Goal: Transaction & Acquisition: Obtain resource

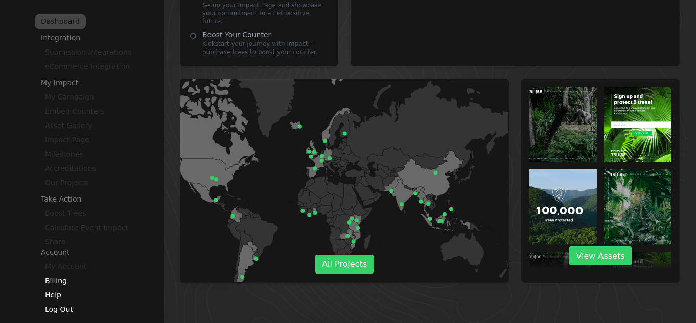
scroll to position [265, 0]
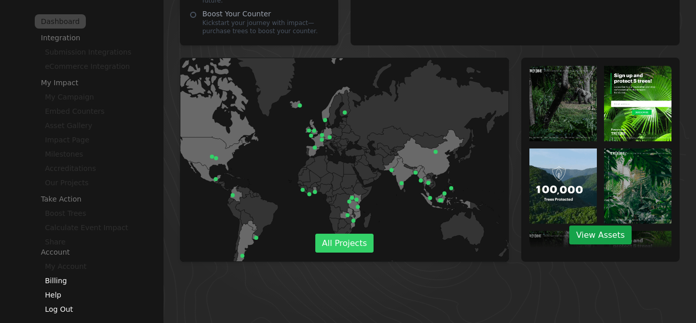
click at [605, 232] on link "View Assets" at bounding box center [600, 235] width 62 height 19
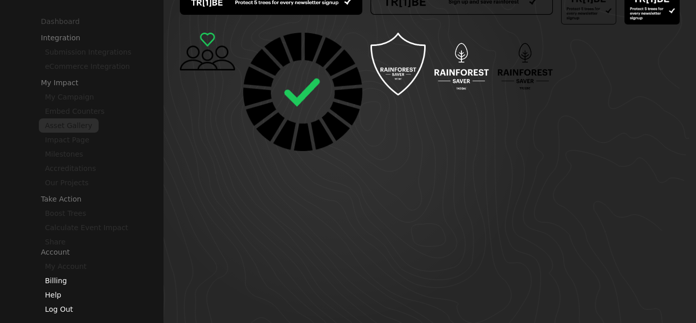
scroll to position [255, 0]
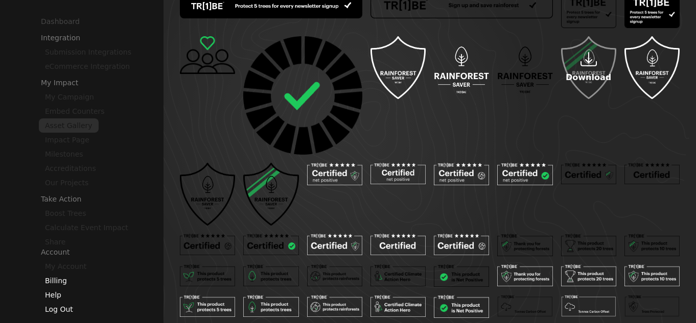
click at [577, 77] on p "Download" at bounding box center [588, 78] width 45 height 12
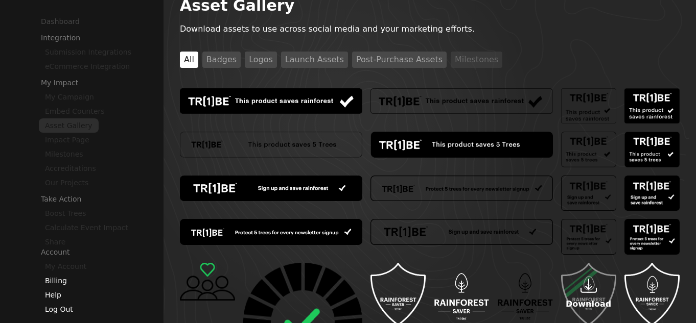
scroll to position [0, 0]
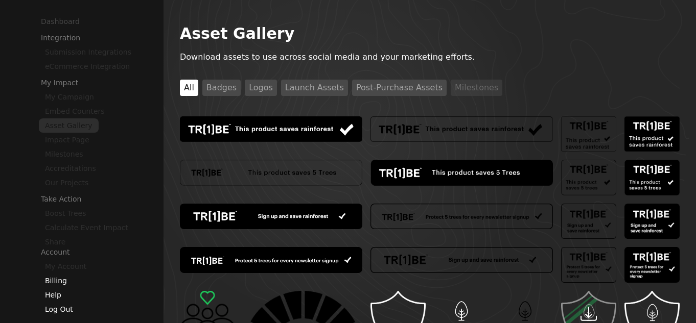
click at [216, 91] on button "Badges" at bounding box center [221, 88] width 38 height 16
click at [260, 88] on button "Logos" at bounding box center [261, 88] width 32 height 16
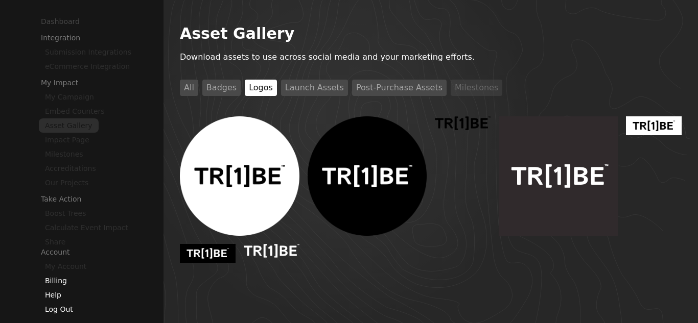
click at [309, 88] on button "Launch Assets" at bounding box center [314, 88] width 67 height 16
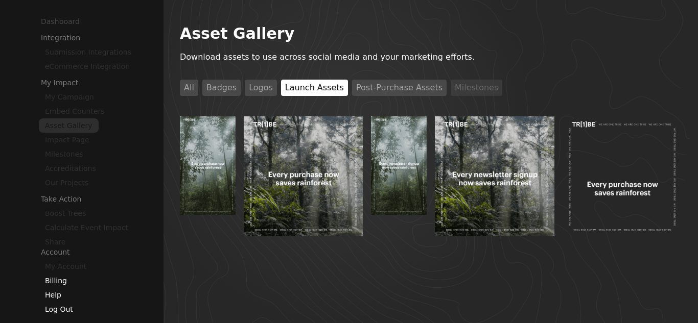
click at [360, 91] on button "Post-Purchase Assets" at bounding box center [399, 88] width 95 height 16
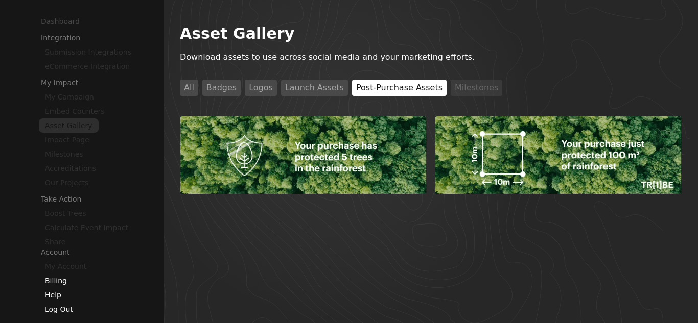
click at [451, 89] on li "Milestones" at bounding box center [477, 88] width 52 height 25
click at [451, 91] on li "Milestones" at bounding box center [477, 88] width 52 height 25
click at [251, 87] on button "Logos" at bounding box center [261, 88] width 32 height 16
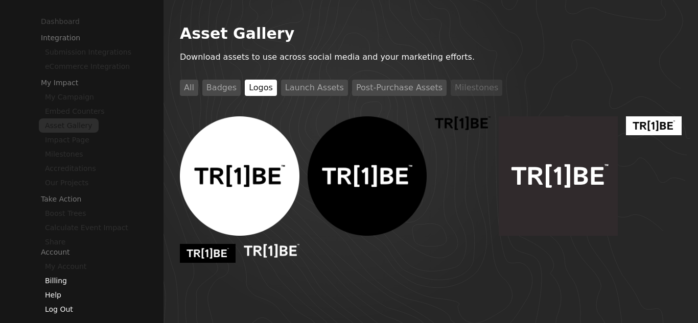
click at [225, 90] on button "Badges" at bounding box center [221, 88] width 38 height 16
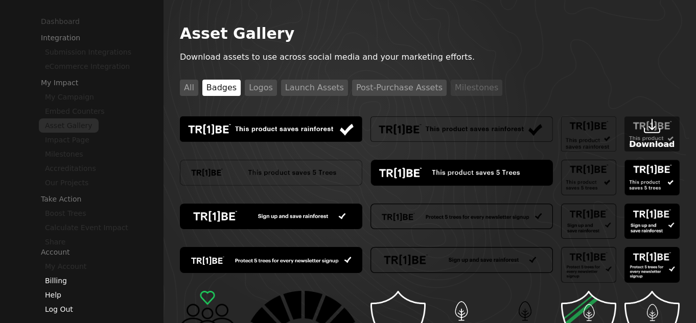
click at [655, 127] on icon at bounding box center [652, 126] width 16 height 16
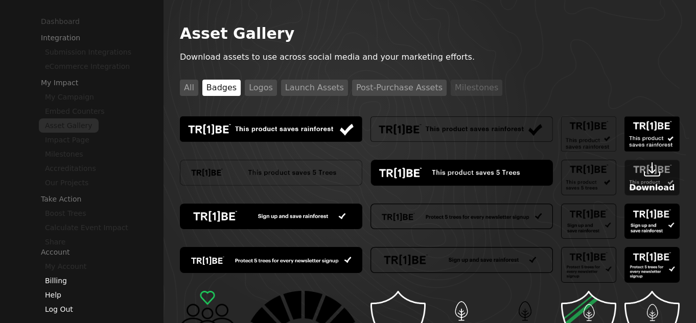
click at [653, 168] on icon at bounding box center [652, 169] width 16 height 16
click at [653, 257] on icon at bounding box center [652, 257] width 16 height 16
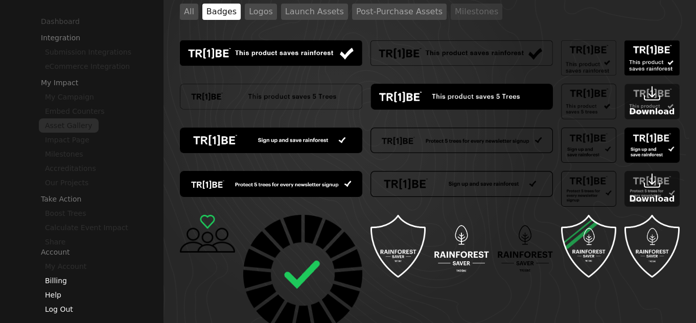
scroll to position [153, 0]
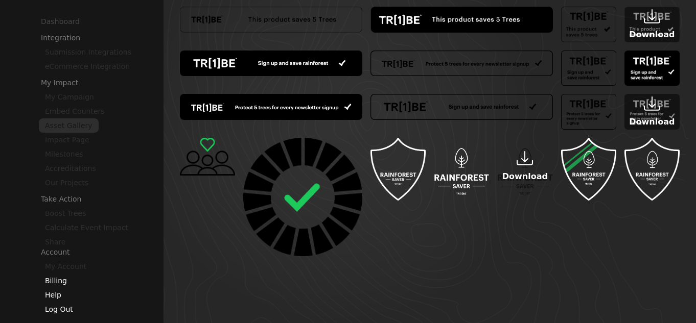
click at [526, 159] on icon at bounding box center [525, 158] width 16 height 16
